Goal: Task Accomplishment & Management: Complete application form

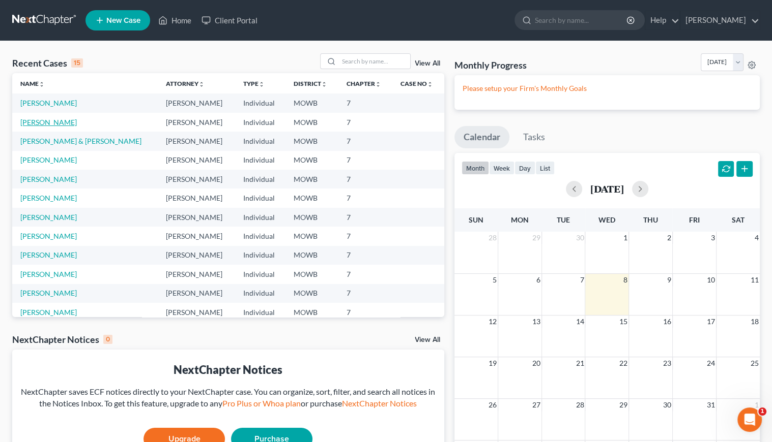
click at [56, 124] on link "[PERSON_NAME]" at bounding box center [48, 122] width 56 height 9
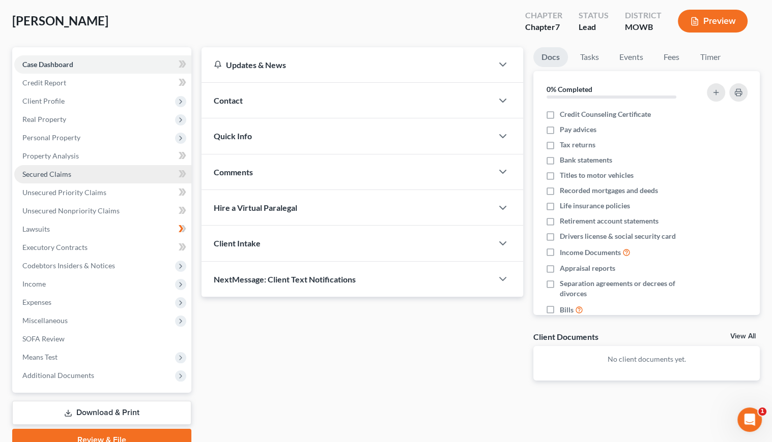
scroll to position [51, 0]
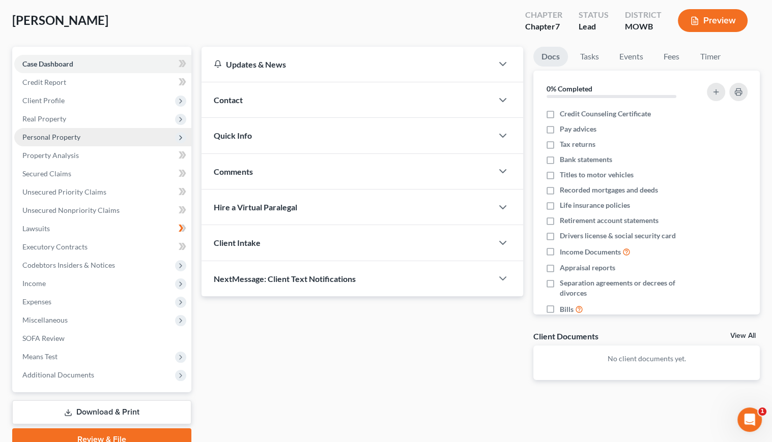
click at [80, 139] on span "Personal Property" at bounding box center [102, 137] width 177 height 18
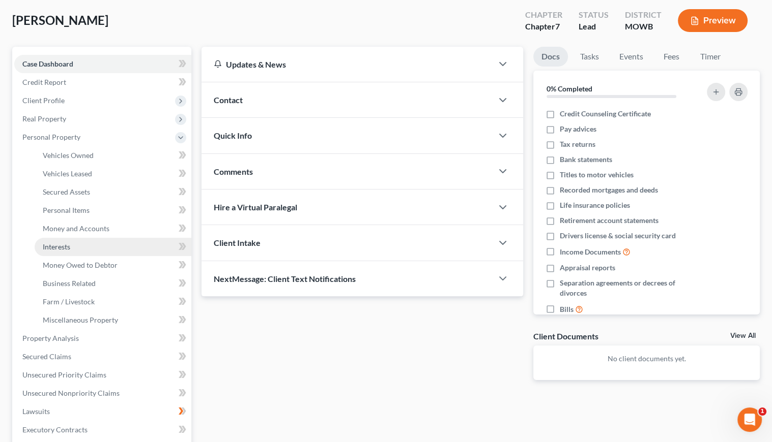
click at [57, 248] on span "Interests" at bounding box center [56, 247] width 27 height 9
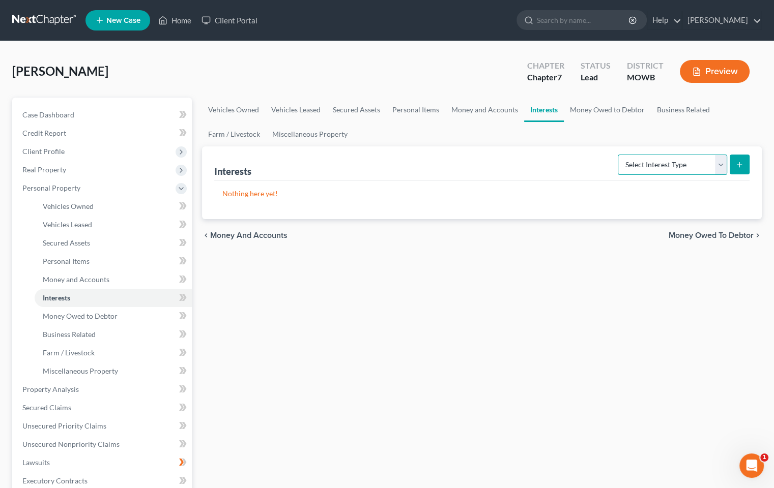
click at [718, 167] on select "Select Interest Type 401K Annuity Bond Education IRA Government Bond Government…" at bounding box center [671, 165] width 109 height 20
drag, startPoint x: 472, startPoint y: 380, endPoint x: 478, endPoint y: 375, distance: 7.9
click at [472, 380] on div "Vehicles Owned Vehicles Leased Secured Assets Personal Items Money and Accounts…" at bounding box center [482, 391] width 570 height 587
click at [118, 374] on link "Miscellaneous Property" at bounding box center [113, 371] width 157 height 18
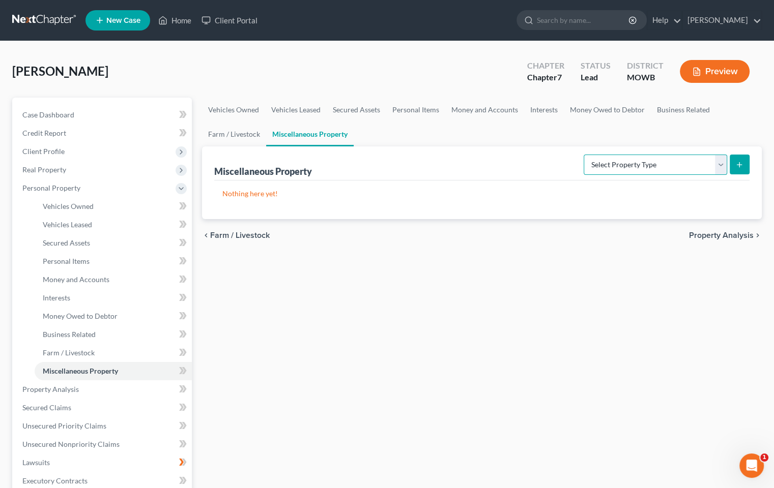
click at [719, 166] on select "Select Property Type Assigned for Creditor Benefit [DATE] Holding for Another N…" at bounding box center [654, 165] width 143 height 20
click at [452, 320] on div "Vehicles Owned Vehicles Leased Secured Assets Personal Items Money and Accounts…" at bounding box center [482, 391] width 570 height 587
click at [74, 171] on span "Real Property" at bounding box center [103, 170] width 178 height 18
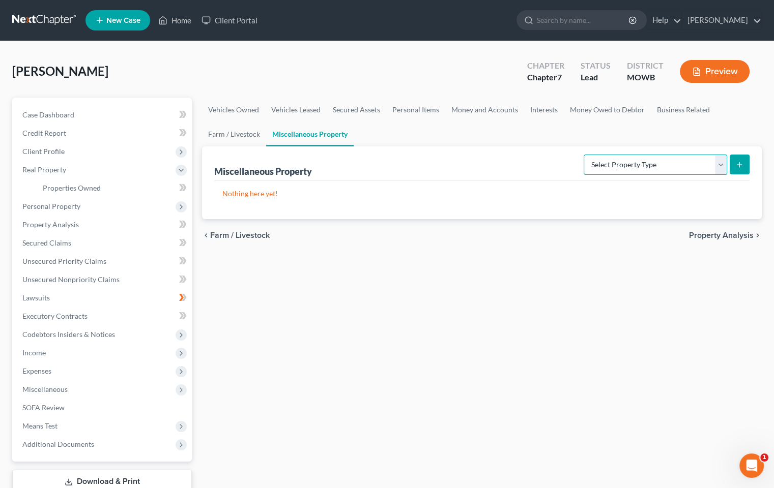
click at [723, 163] on select "Select Property Type Assigned for Creditor Benefit [DATE] Holding for Another N…" at bounding box center [654, 165] width 143 height 20
click at [60, 173] on span "Real Property" at bounding box center [103, 170] width 178 height 18
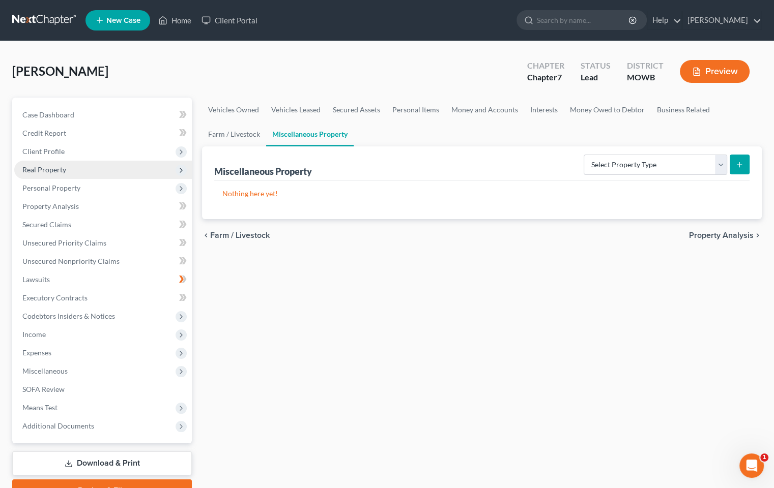
click at [179, 169] on icon at bounding box center [181, 170] width 8 height 8
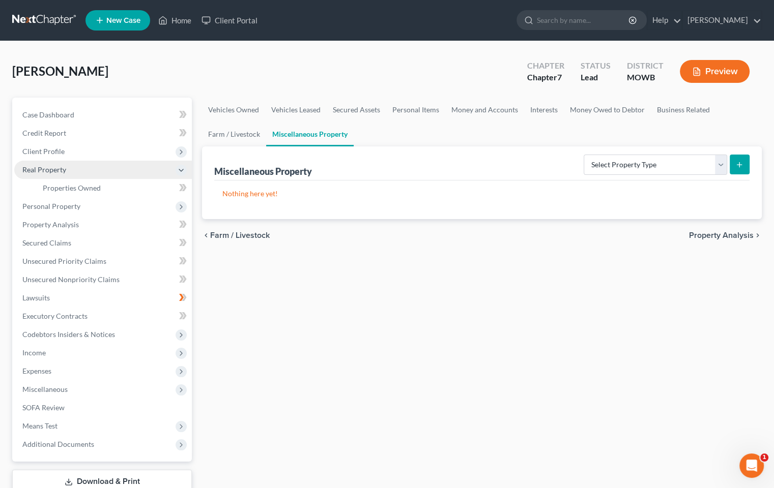
click at [185, 186] on div "New" at bounding box center [177, 180] width 20 height 17
click at [719, 165] on select "Select Property Type Assigned for Creditor Benefit [DATE] Holding for Another N…" at bounding box center [654, 165] width 143 height 20
click at [681, 293] on div "Vehicles Owned Vehicles Leased Secured Assets Personal Items Money and Accounts…" at bounding box center [482, 309] width 570 height 423
click at [73, 208] on span "Personal Property" at bounding box center [51, 206] width 58 height 9
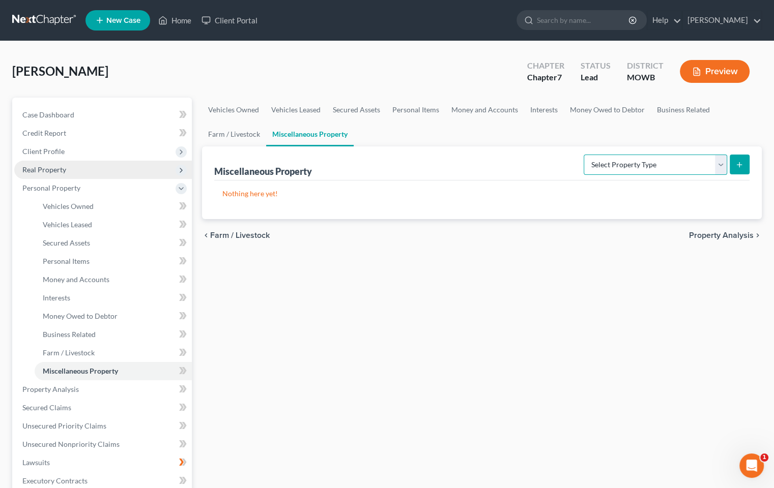
click at [720, 165] on select "Select Property Type Assigned for Creditor Benefit [DATE] Holding for Another N…" at bounding box center [654, 165] width 143 height 20
click at [84, 393] on link "Property Analysis" at bounding box center [103, 389] width 178 height 18
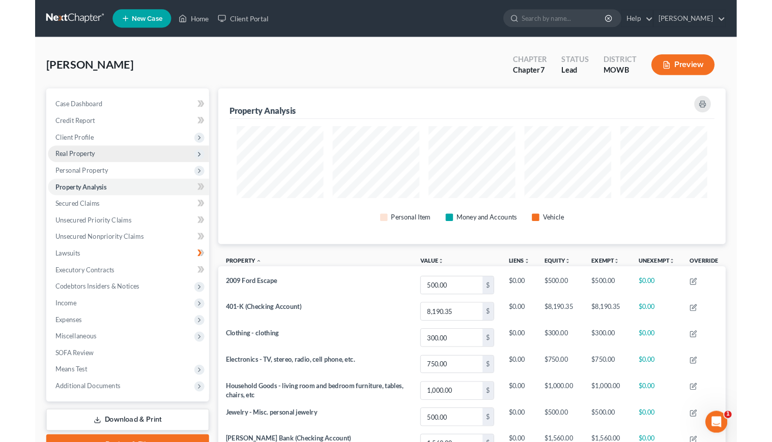
scroll to position [172, 559]
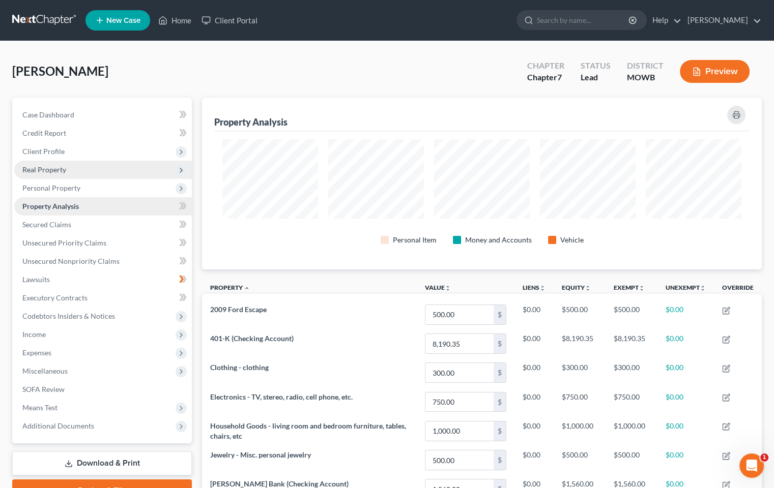
click at [66, 205] on span "Property Analysis" at bounding box center [50, 206] width 56 height 9
click at [62, 187] on span "Personal Property" at bounding box center [51, 188] width 58 height 9
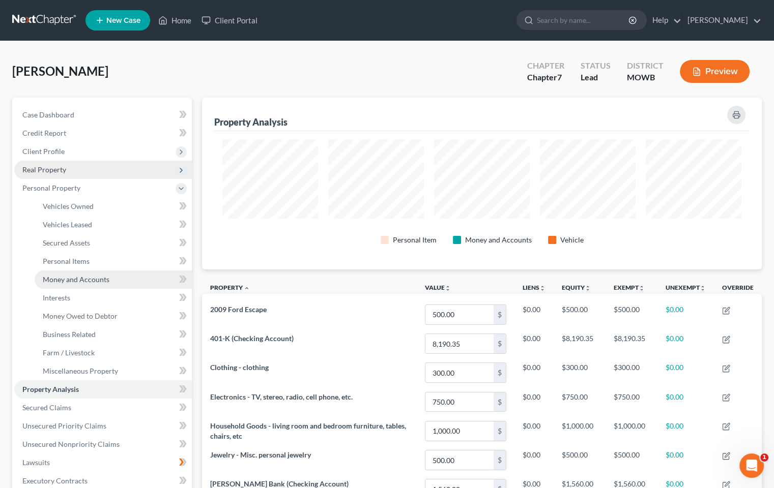
click at [106, 277] on span "Money and Accounts" at bounding box center [76, 279] width 67 height 9
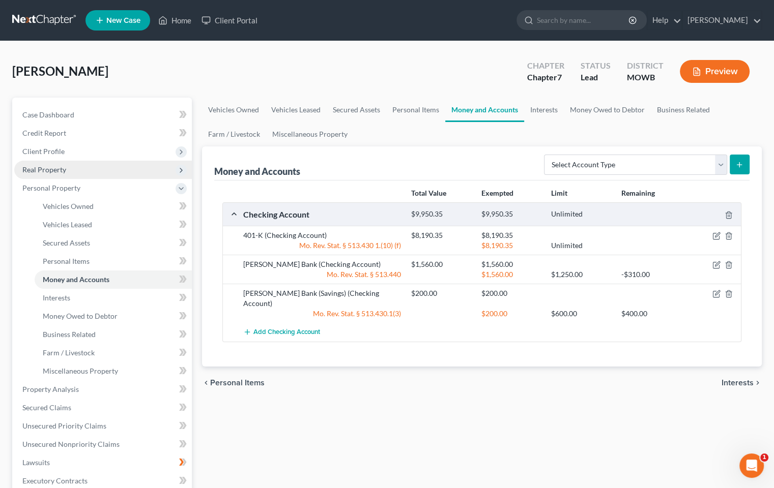
click at [646, 328] on div "Add Checking Account" at bounding box center [490, 332] width 504 height 19
drag, startPoint x: 605, startPoint y: 18, endPoint x: 600, endPoint y: 15, distance: 5.8
click at [604, 18] on input "search" at bounding box center [583, 20] width 93 height 19
